Goal: Information Seeking & Learning: Stay updated

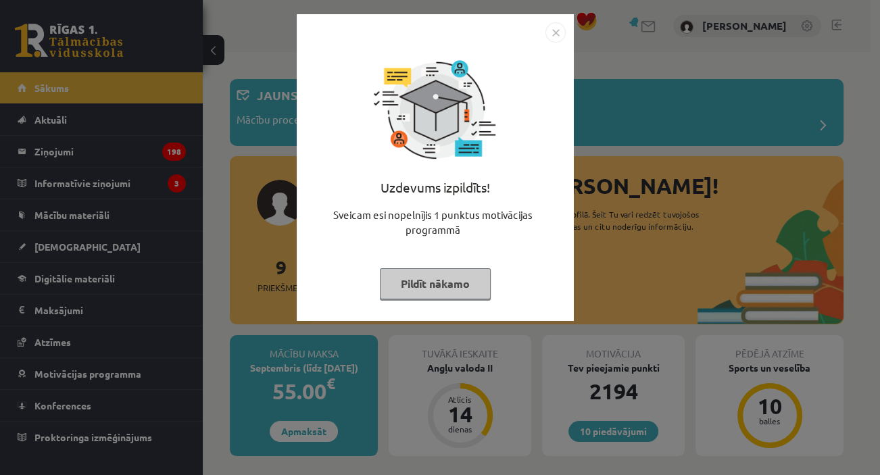
click at [419, 264] on div "Uzdevums izpildīts! Sveicam esi nopelnījis 1 punktus motivācijas programmā Pild…" at bounding box center [435, 178] width 261 height 270
click at [432, 281] on button "Pildīt nākamo" at bounding box center [435, 283] width 111 height 31
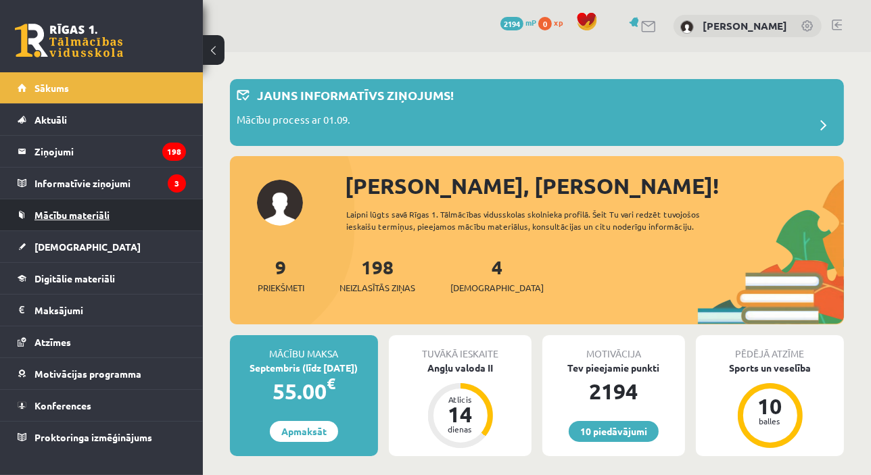
click at [64, 211] on span "Mācību materiāli" at bounding box center [71, 215] width 75 height 12
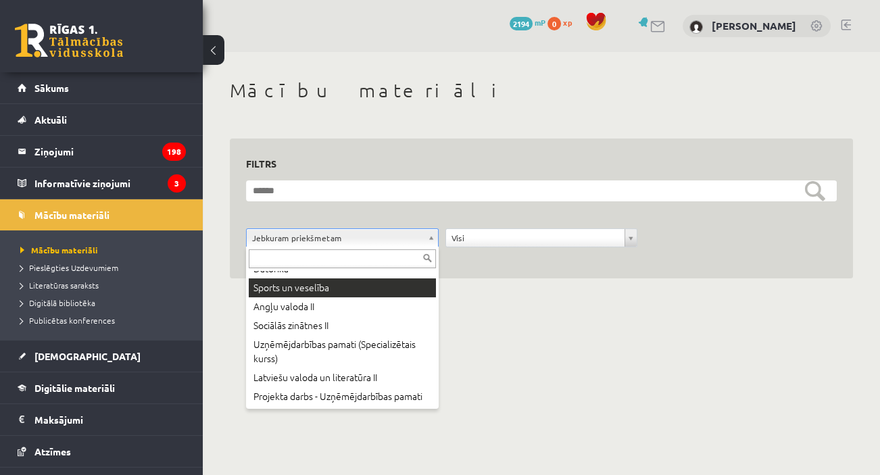
scroll to position [75, 0]
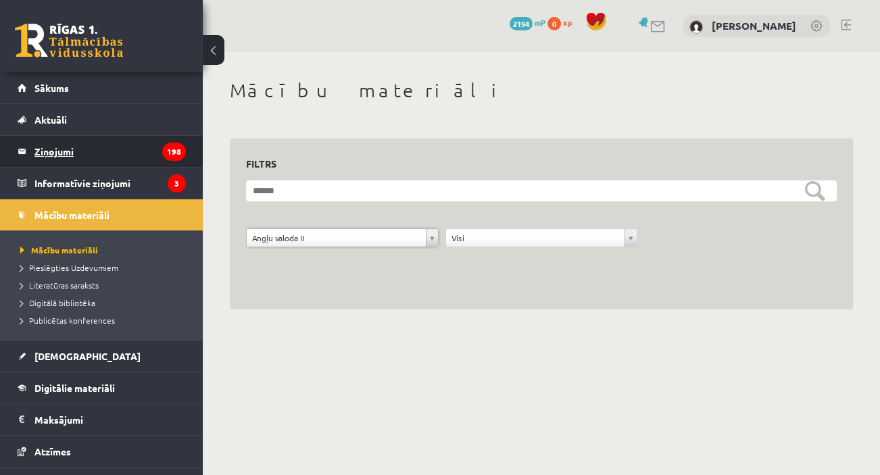
click at [107, 147] on legend "Ziņojumi 198" at bounding box center [109, 151] width 151 height 31
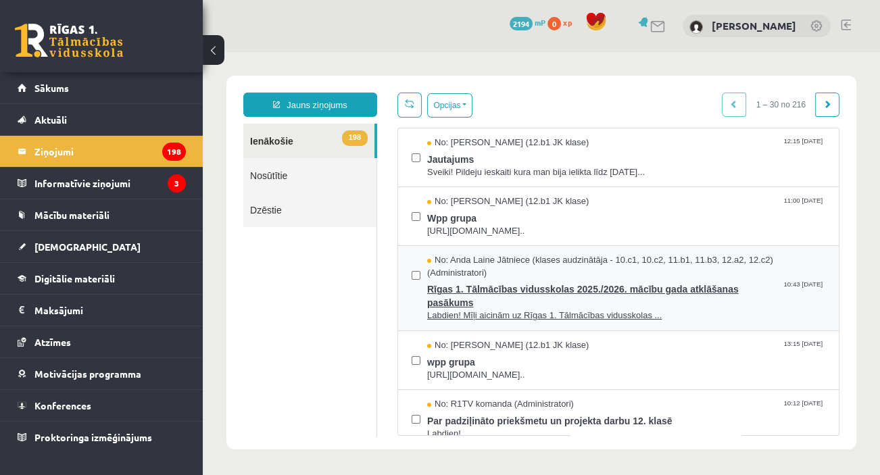
click at [570, 293] on span "Rīgas 1. Tālmācības vidusskolas 2025./2026. mācību gada atklāšanas pasākums" at bounding box center [626, 294] width 398 height 30
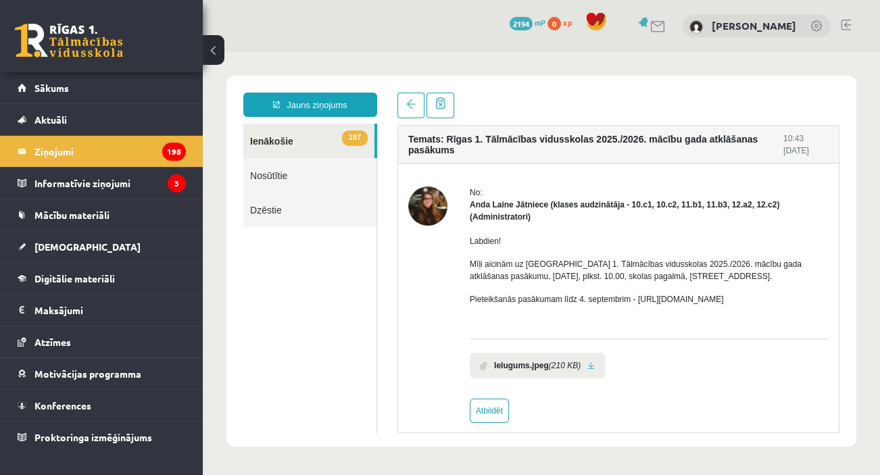
click at [758, 276] on p "Mīļi aicinām uz [GEOGRAPHIC_DATA] 1. Tālmācības vidusskolas 2025./2026. mācību …" at bounding box center [649, 270] width 359 height 24
click at [591, 365] on link at bounding box center [591, 366] width 7 height 9
click at [846, 25] on link at bounding box center [846, 25] width 10 height 11
